Goal: Task Accomplishment & Management: Manage account settings

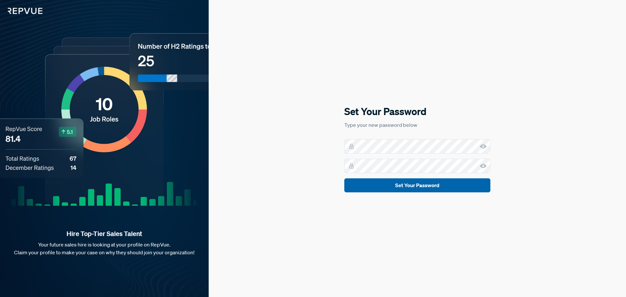
click at [425, 188] on button "Set Your Password" at bounding box center [417, 185] width 146 height 14
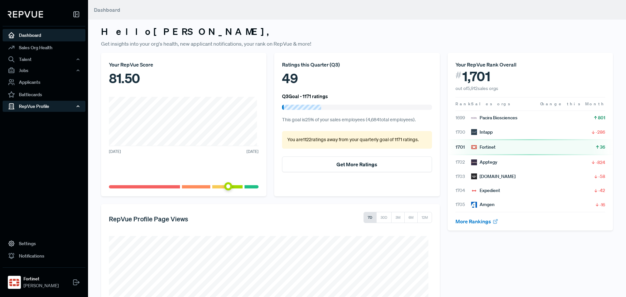
click at [34, 106] on div "RepVue Profile" at bounding box center [44, 106] width 83 height 11
click at [32, 105] on div "RepVue Profile" at bounding box center [44, 106] width 83 height 11
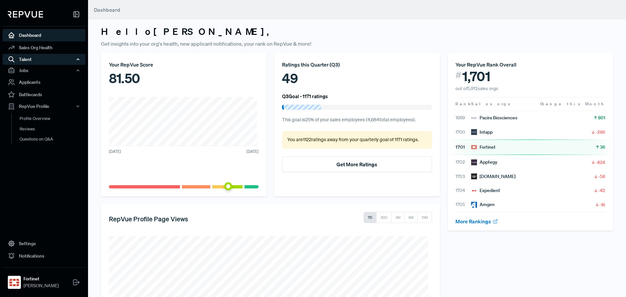
click at [27, 60] on div "Talent" at bounding box center [44, 59] width 83 height 11
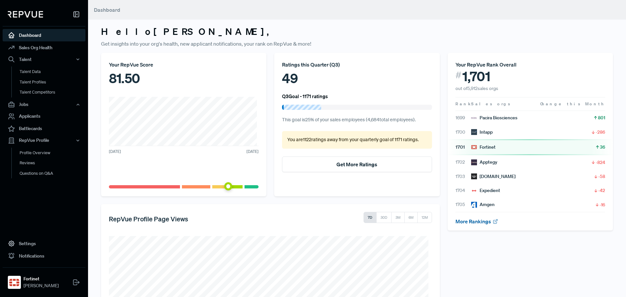
click at [472, 222] on link "More Rankings" at bounding box center [477, 221] width 43 height 7
click at [483, 162] on div "Apptegy" at bounding box center [484, 162] width 26 height 7
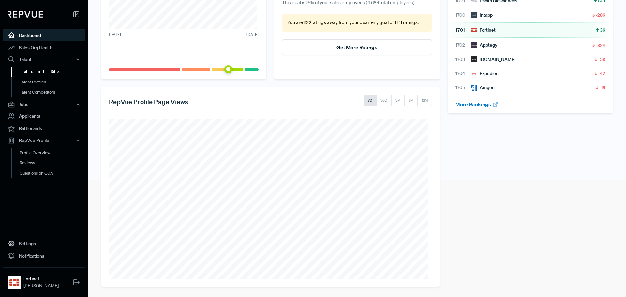
click at [40, 67] on link "Talent Data" at bounding box center [52, 72] width 83 height 10
